Goal: Complete application form: Complete application form

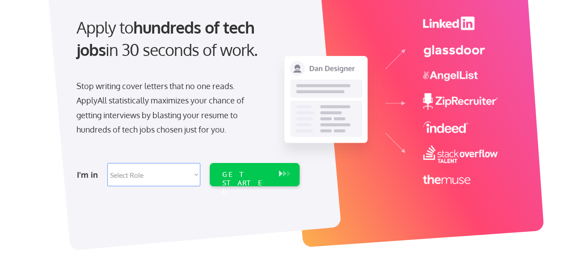
scroll to position [89, 0]
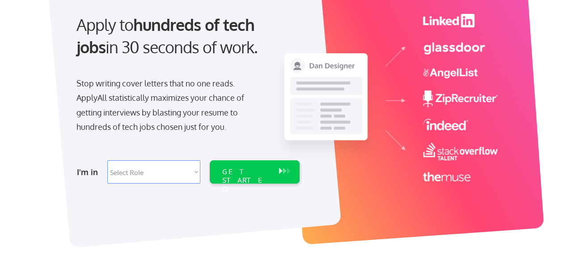
click at [183, 177] on select "Select Role Software Engineering Product Management Customer Success Sales UI/U…" at bounding box center [153, 171] width 93 height 23
click at [168, 244] on div "Apply to hundreds of tech jobs in 30 seconds of work. Stop writing cover letter…" at bounding box center [282, 102] width 470 height 296
click at [256, 168] on div "GET STARTED" at bounding box center [246, 180] width 48 height 26
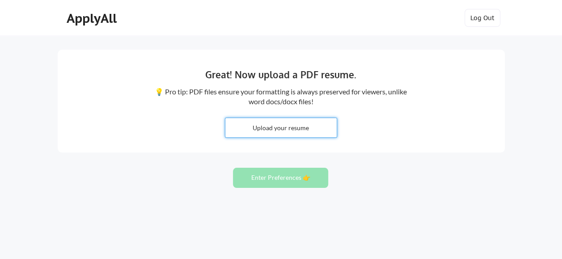
click at [288, 132] on input "file" at bounding box center [280, 127] width 111 height 19
type input "C:\fakepath\Grishmma G._CV_PM_27th Aug 2025_India.pdf"
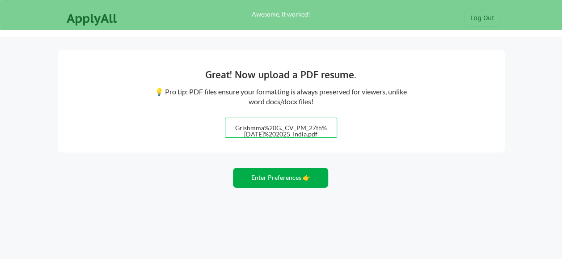
click at [275, 183] on button "Enter Preferences 👉" at bounding box center [280, 178] width 95 height 20
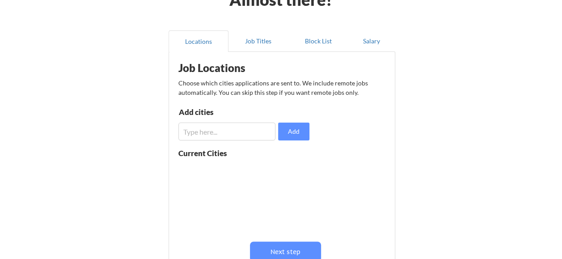
scroll to position [89, 0]
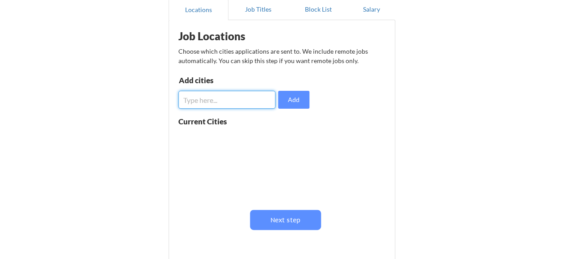
click at [227, 105] on input "input" at bounding box center [226, 100] width 97 height 18
type input "[GEOGRAPHIC_DATA]"
click at [287, 103] on button "Add" at bounding box center [293, 100] width 31 height 18
click at [236, 100] on input "input" at bounding box center [226, 100] width 97 height 18
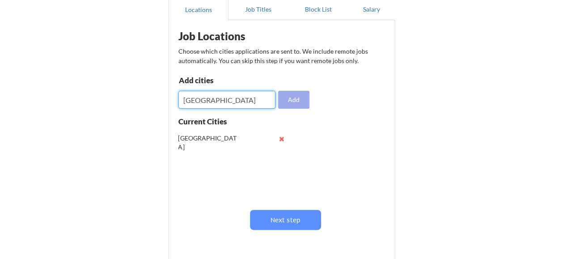
type input "[GEOGRAPHIC_DATA]"
click at [288, 97] on button "Add" at bounding box center [293, 100] width 31 height 18
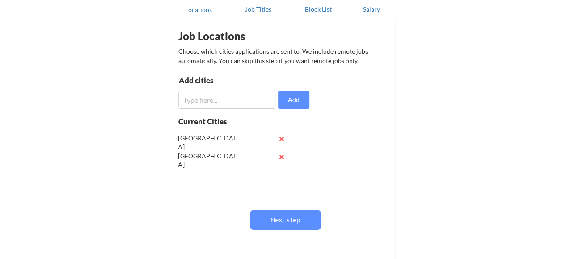
click at [194, 97] on input "input" at bounding box center [226, 100] width 97 height 18
type input "noida"
click at [298, 100] on button "Add" at bounding box center [293, 100] width 31 height 18
click at [219, 105] on input "input" at bounding box center [226, 100] width 97 height 18
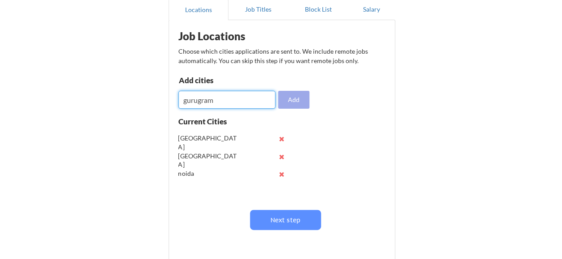
type input "gurugram"
click at [299, 101] on button "Add" at bounding box center [293, 100] width 31 height 18
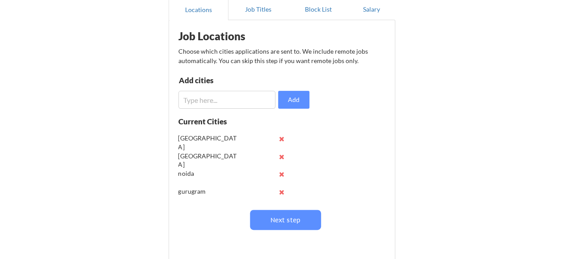
click at [250, 109] on div "Job Locations Choose which cities applications are sent to. We include remote j…" at bounding box center [283, 140] width 221 height 231
click at [247, 99] on input "input" at bounding box center [226, 100] width 97 height 18
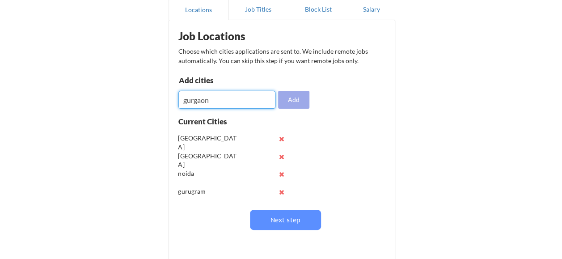
type input "gurgaon"
click at [296, 99] on button "Add" at bounding box center [293, 100] width 31 height 18
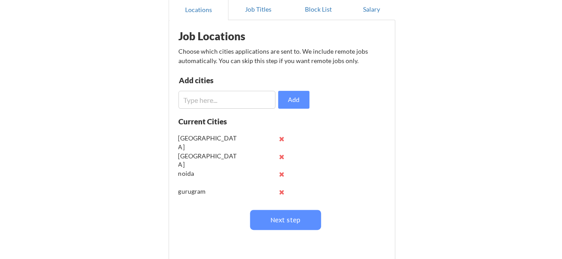
click at [249, 97] on input "input" at bounding box center [226, 100] width 97 height 18
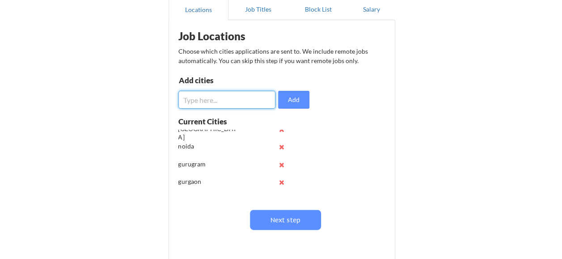
scroll to position [35, 0]
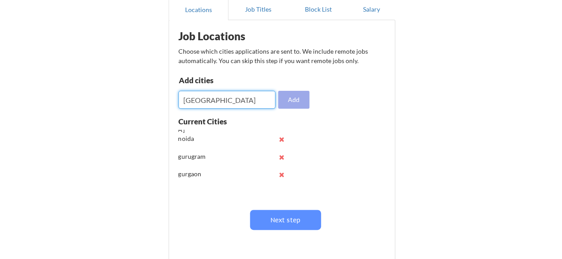
type input "[GEOGRAPHIC_DATA]"
click at [285, 99] on button "Add" at bounding box center [293, 100] width 31 height 18
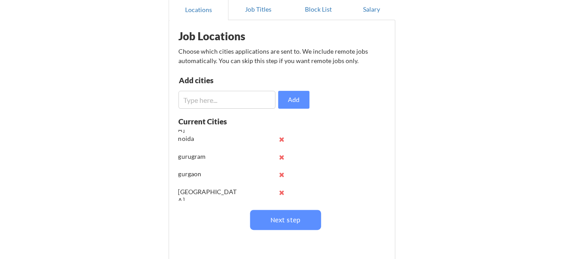
click at [195, 95] on input "input" at bounding box center [226, 100] width 97 height 18
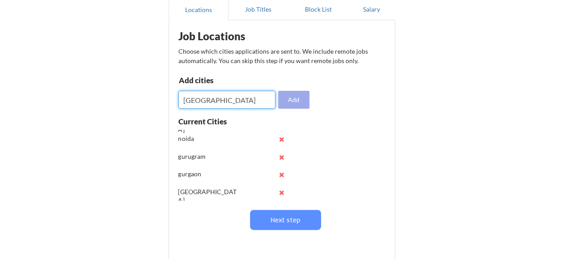
type input "[GEOGRAPHIC_DATA]"
click at [287, 103] on button "Add" at bounding box center [293, 100] width 31 height 18
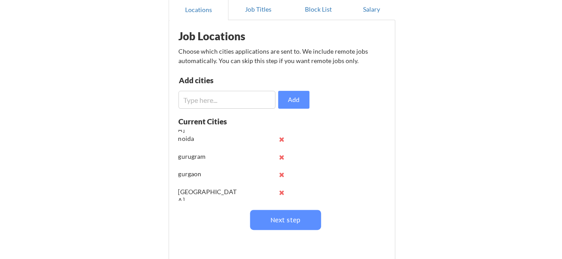
click at [249, 100] on input "input" at bounding box center [226, 100] width 97 height 18
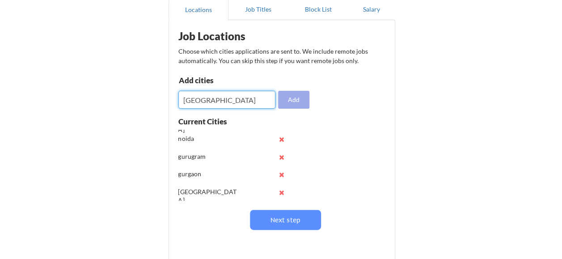
type input "[GEOGRAPHIC_DATA]"
click at [293, 96] on button "Add" at bounding box center [293, 100] width 31 height 18
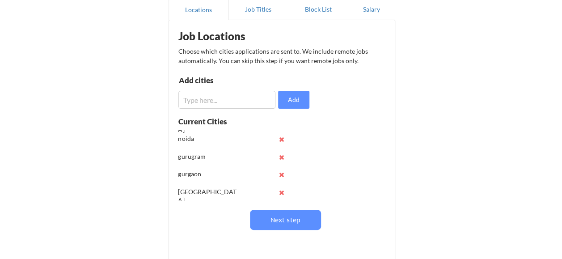
click at [209, 101] on input "input" at bounding box center [226, 100] width 97 height 18
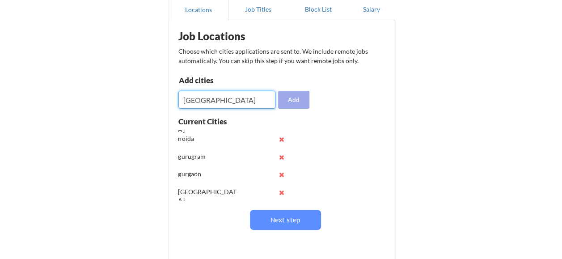
type input "[GEOGRAPHIC_DATA]"
click at [294, 98] on button "Add" at bounding box center [293, 100] width 31 height 18
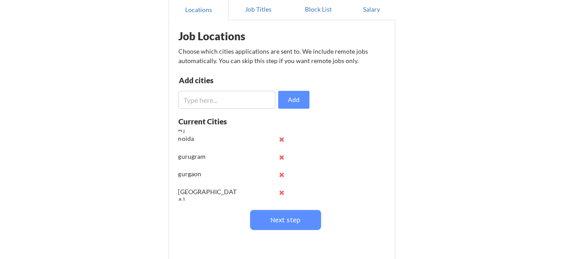
click at [230, 97] on input "input" at bounding box center [226, 100] width 97 height 18
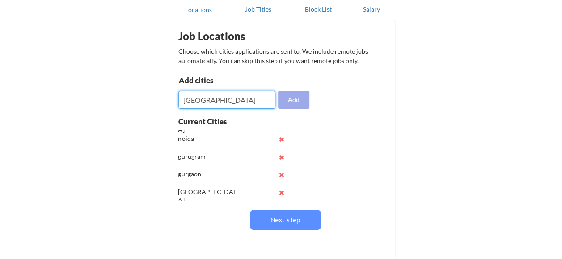
type input "[GEOGRAPHIC_DATA]"
click at [292, 104] on button "Add" at bounding box center [293, 100] width 31 height 18
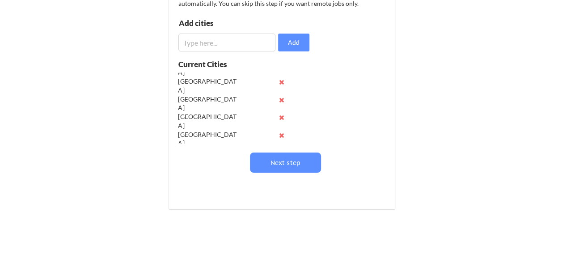
scroll to position [179, 0]
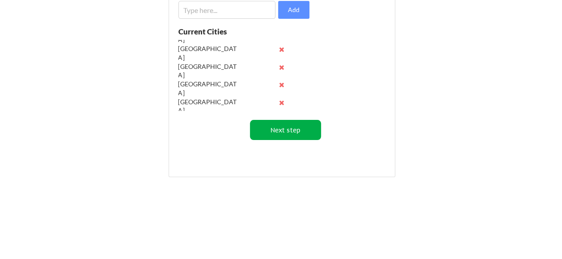
click at [295, 133] on button "Next step" at bounding box center [285, 130] width 71 height 20
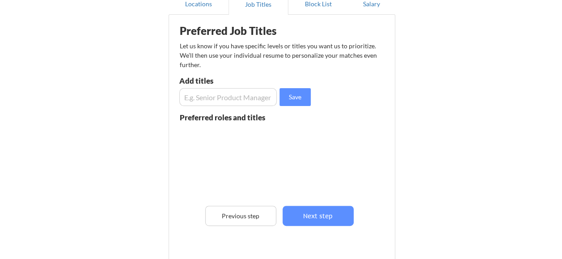
scroll to position [45, 0]
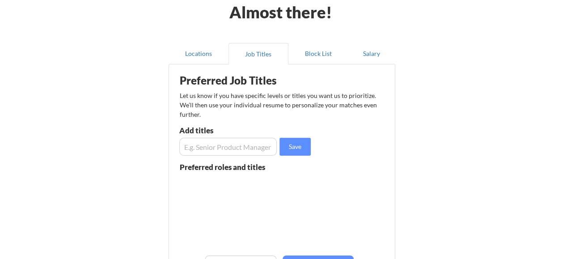
click at [221, 152] on input "input" at bounding box center [228, 147] width 98 height 18
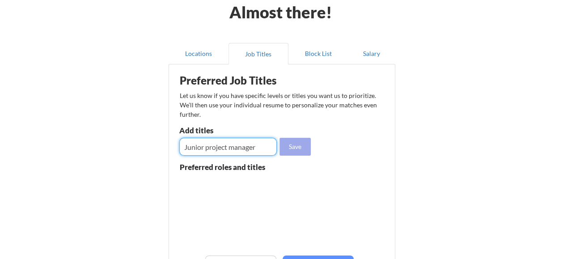
type input "Junior project manager"
click at [300, 145] on button "Save" at bounding box center [294, 147] width 31 height 18
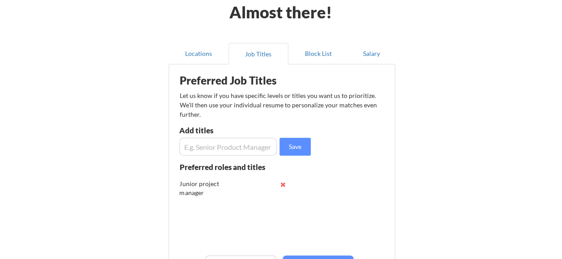
click at [217, 150] on input "input" at bounding box center [228, 147] width 98 height 18
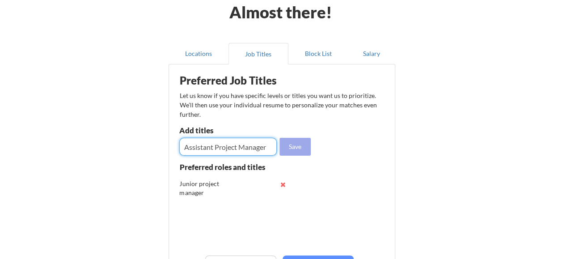
type input "Assistant Project Manager"
click at [296, 148] on button "Save" at bounding box center [294, 147] width 31 height 18
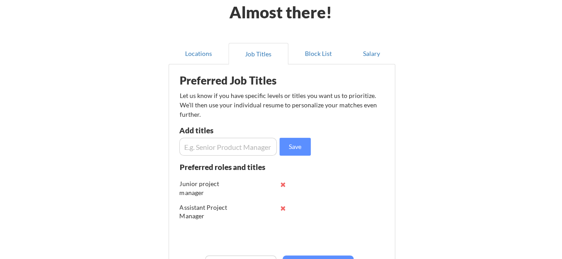
click at [200, 149] on input "input" at bounding box center [228, 147] width 98 height 18
type input "Project Coordinator"
click at [292, 150] on button "Save" at bounding box center [294, 147] width 31 height 18
click at [236, 146] on input "input" at bounding box center [228, 147] width 98 height 18
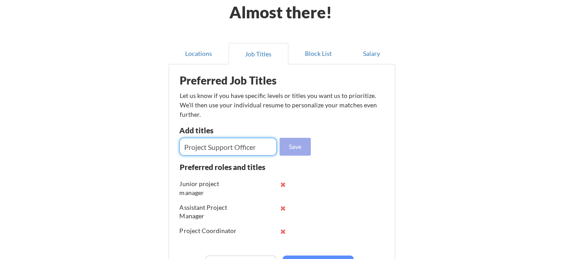
type input "Project Support Officer"
click at [300, 146] on button "Save" at bounding box center [294, 147] width 31 height 18
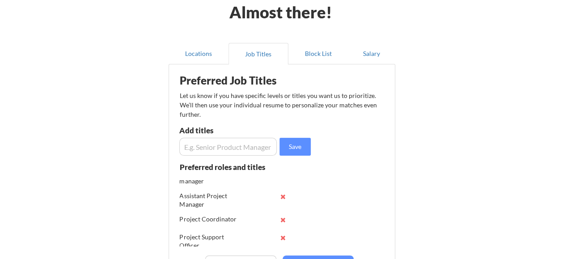
scroll to position [17, 0]
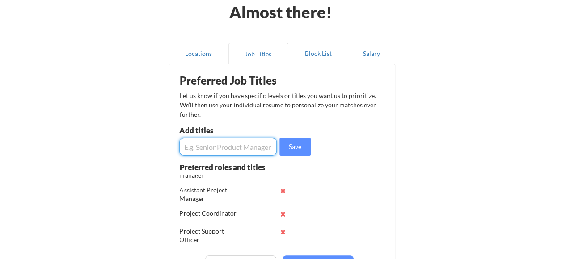
click at [237, 153] on input "input" at bounding box center [228, 147] width 98 height 18
type input "Project Executive"
click at [290, 148] on button "Save" at bounding box center [294, 147] width 31 height 18
click at [196, 155] on div "Preferred Job Titles Let us know if you have specific levels or titles you want…" at bounding box center [283, 193] width 221 height 249
click at [199, 151] on input "input" at bounding box center [228, 147] width 98 height 18
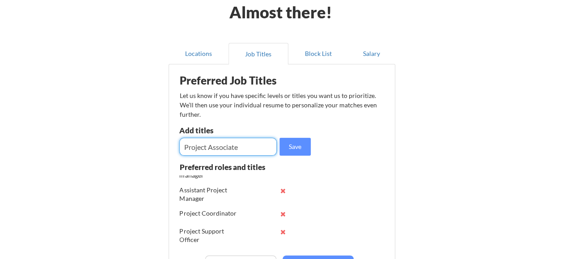
type input "Project Associate"
click at [291, 144] on button "Save" at bounding box center [294, 147] width 31 height 18
click at [196, 147] on input "input" at bounding box center [228, 147] width 98 height 18
type input "Project Management Officer"
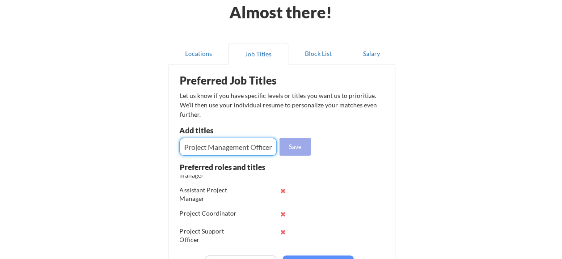
scroll to position [0, 0]
click at [286, 142] on button "Save" at bounding box center [294, 147] width 31 height 18
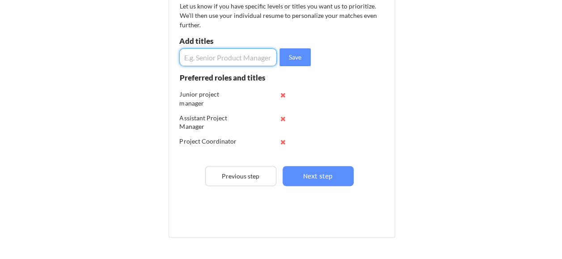
click at [240, 52] on input "input" at bounding box center [228, 57] width 98 height 18
type input "Operations Assistant"
click at [295, 63] on button "Save" at bounding box center [294, 57] width 31 height 18
click at [223, 63] on input "input" at bounding box center [228, 57] width 98 height 18
type input "P"
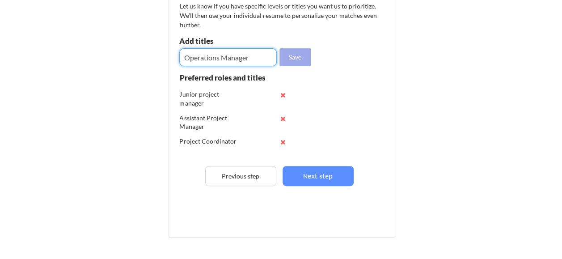
type input "Operations Manager"
click at [308, 59] on button "Save" at bounding box center [294, 57] width 31 height 18
click at [245, 52] on input "input" at bounding box center [228, 57] width 98 height 18
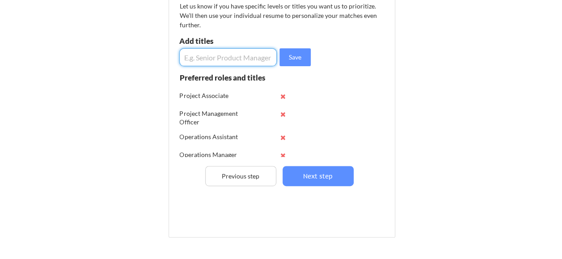
scroll to position [112, 0]
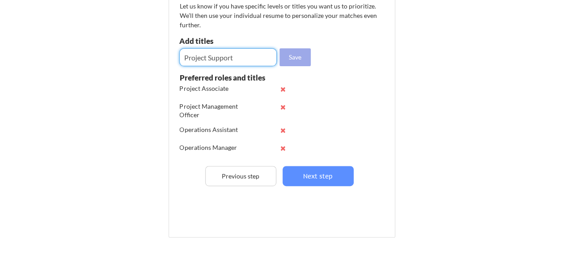
type input "Project Support"
click at [295, 54] on button "Save" at bounding box center [294, 57] width 31 height 18
click at [261, 52] on input "input" at bounding box center [228, 57] width 98 height 18
type input "Change Manager"
click at [297, 62] on button "Save" at bounding box center [294, 57] width 31 height 18
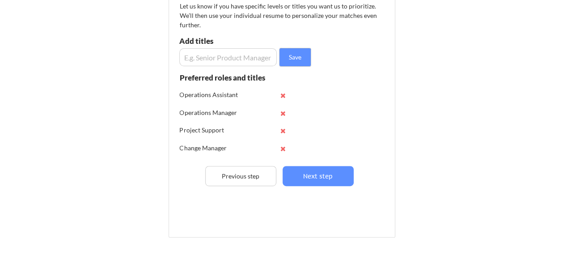
scroll to position [147, 0]
click at [223, 60] on input "input" at bounding box center [228, 57] width 98 height 18
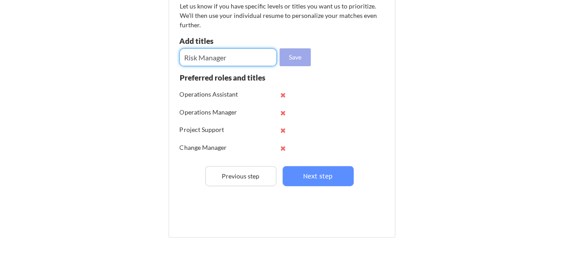
type input "Risk Manager"
click at [290, 51] on button "Save" at bounding box center [294, 57] width 31 height 18
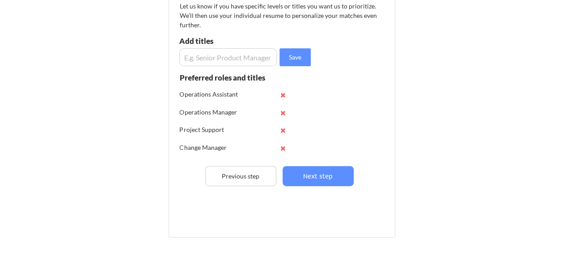
click at [240, 59] on input "input" at bounding box center [228, 57] width 98 height 18
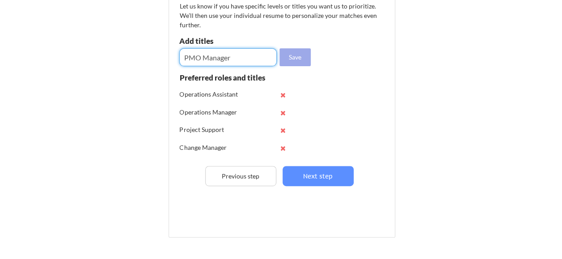
type input "PMO Manager"
click at [301, 60] on button "Save" at bounding box center [294, 57] width 31 height 18
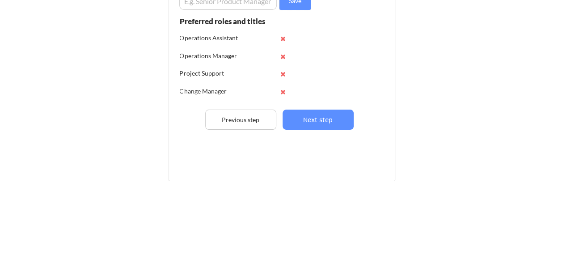
scroll to position [195, 0]
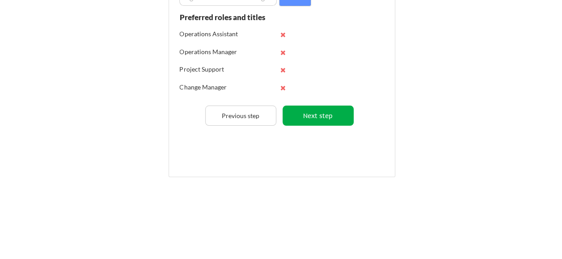
click at [328, 110] on button "Next step" at bounding box center [317, 115] width 71 height 20
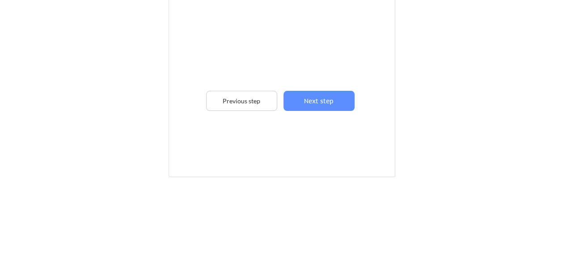
scroll to position [61, 0]
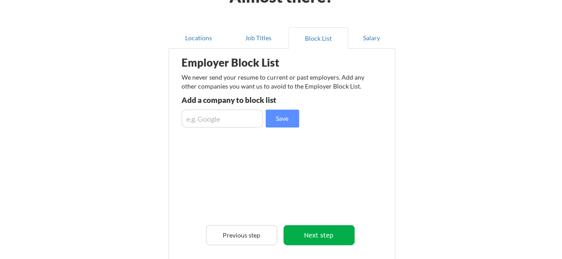
click at [329, 233] on button "Next step" at bounding box center [318, 235] width 71 height 20
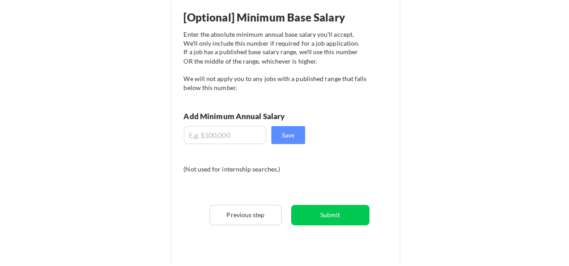
scroll to position [150, 0]
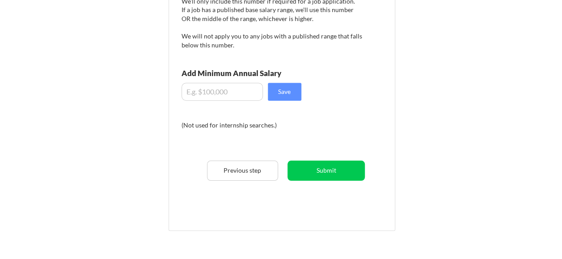
click at [236, 87] on input "input" at bounding box center [221, 92] width 81 height 18
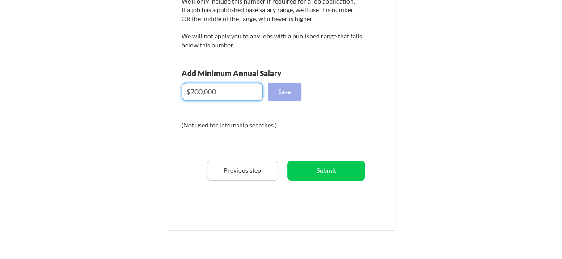
type input "$700,000"
click at [286, 98] on button "Save" at bounding box center [285, 92] width 34 height 18
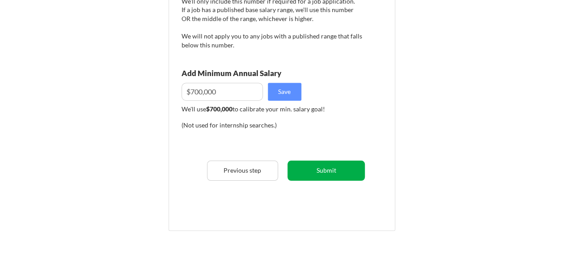
click at [349, 169] on button "Submit" at bounding box center [325, 170] width 77 height 20
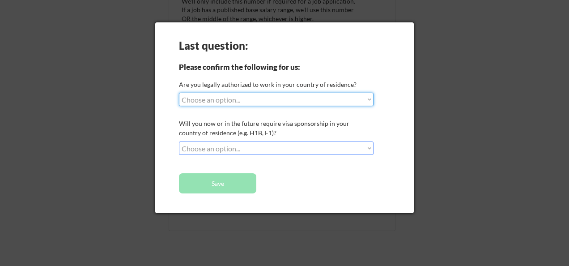
click at [296, 96] on select "Choose an option... Yes, I am a [DEMOGRAPHIC_DATA] Citizen Yes, I am a [DEMOGRA…" at bounding box center [276, 99] width 194 height 13
click at [404, 140] on div "Last question: Please confirm the following for us: Are you legally authorized …" at bounding box center [284, 117] width 258 height 190
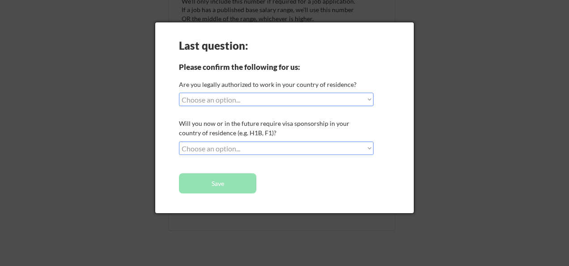
click at [341, 146] on select "Choose an option... No, I will not need sponsorship Yes, I will need sponsorship" at bounding box center [276, 147] width 194 height 13
click at [382, 139] on div "Last question: Please confirm the following for us: Are you legally authorized …" at bounding box center [284, 117] width 258 height 190
